Goal: Find specific page/section: Find specific page/section

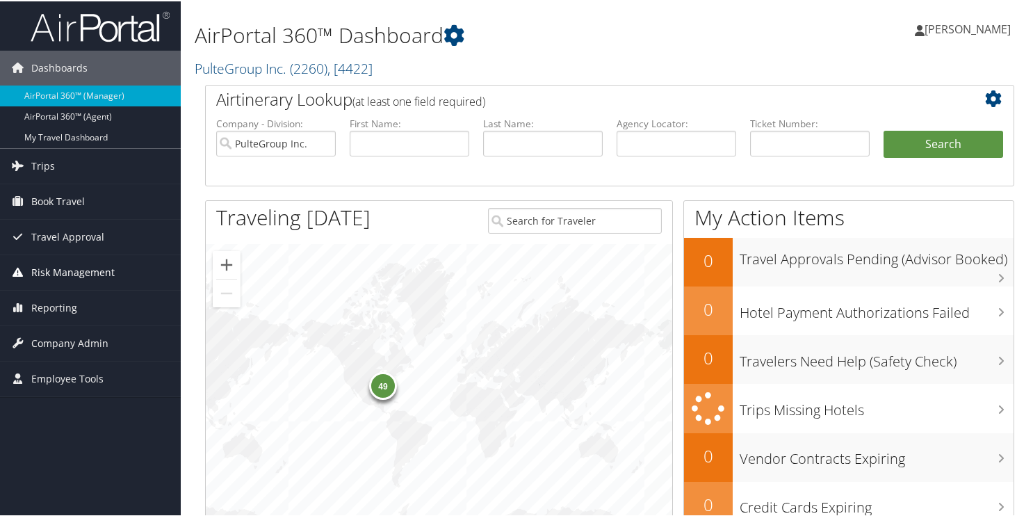
click at [58, 270] on span "Risk Management" at bounding box center [72, 271] width 83 height 35
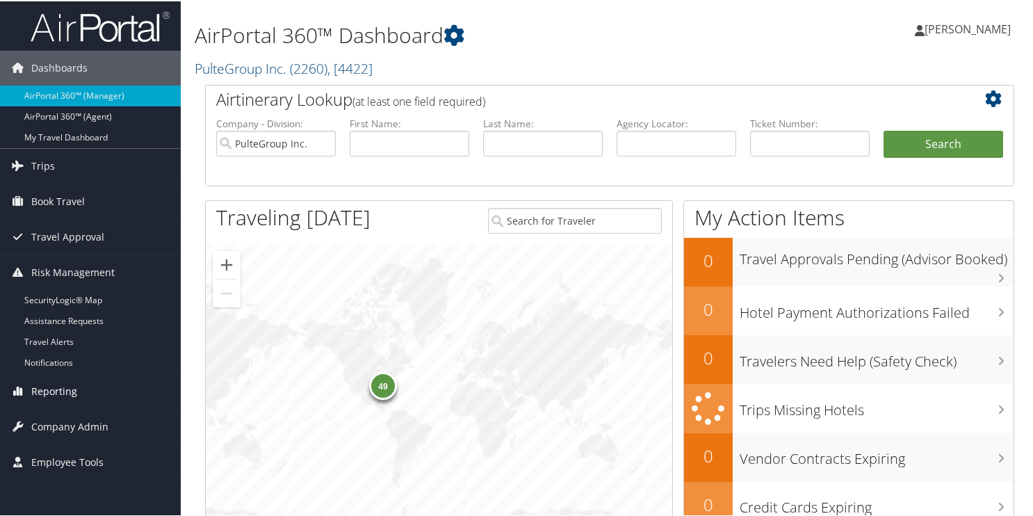
click at [49, 382] on span "Reporting" at bounding box center [54, 390] width 46 height 35
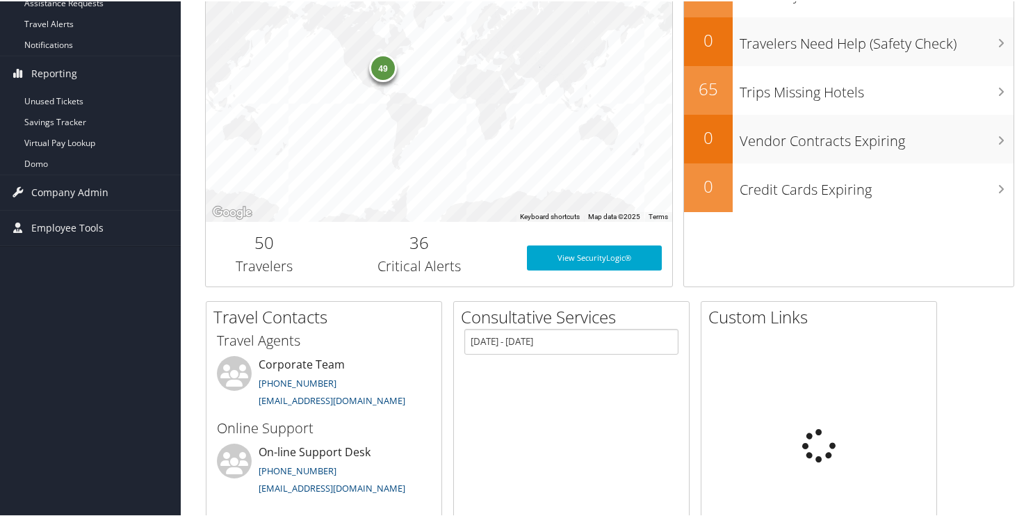
scroll to position [348, 0]
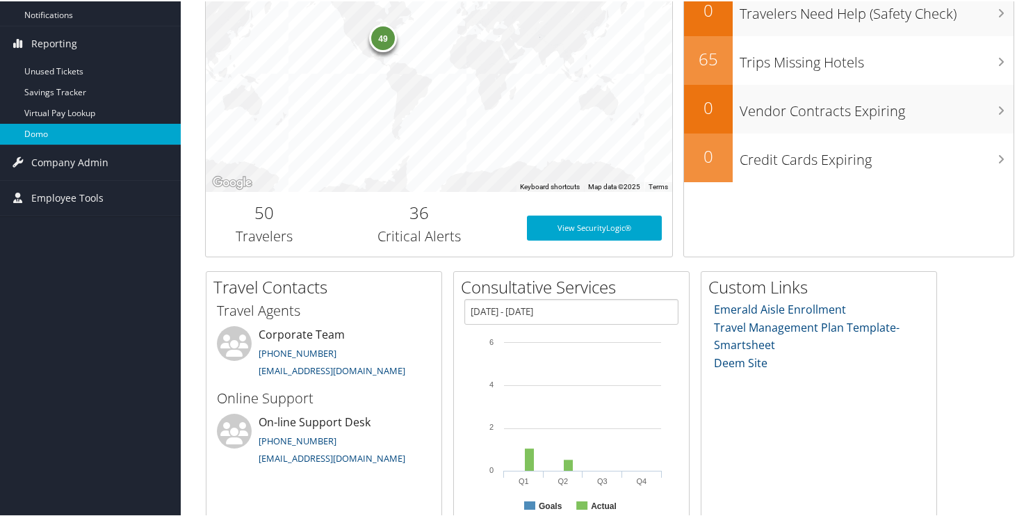
drag, startPoint x: 50, startPoint y: 121, endPoint x: 45, endPoint y: 127, distance: 7.9
click at [48, 122] on link "Virtual Pay Lookup" at bounding box center [90, 112] width 181 height 21
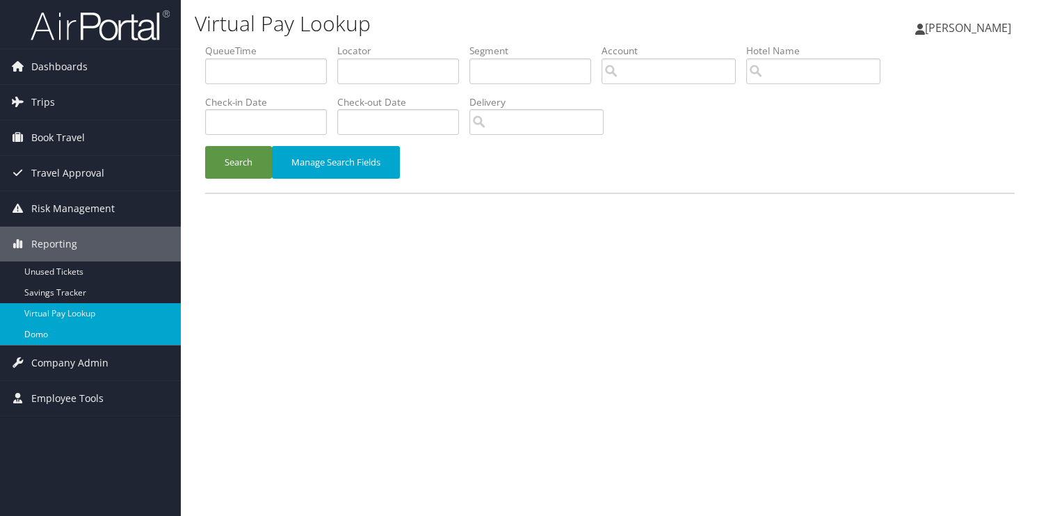
click at [43, 332] on link "Domo" at bounding box center [90, 334] width 181 height 21
